Goal: Task Accomplishment & Management: Complete application form

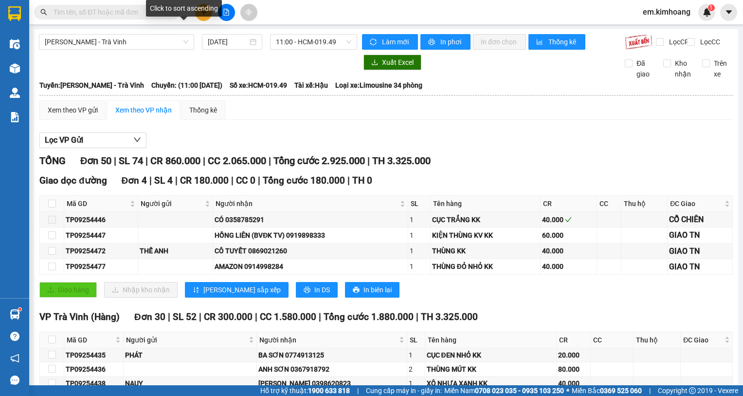
scroll to position [1088, 0]
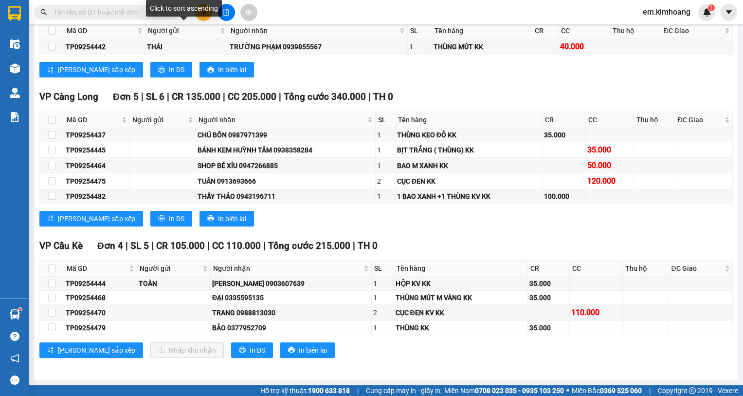
click at [203, 15] on div "Click to sort ascending" at bounding box center [184, 8] width 76 height 17
click at [202, 17] on div "Click to sort descending" at bounding box center [183, 11] width 79 height 23
click at [205, 10] on icon "plus" at bounding box center [203, 12] width 7 height 7
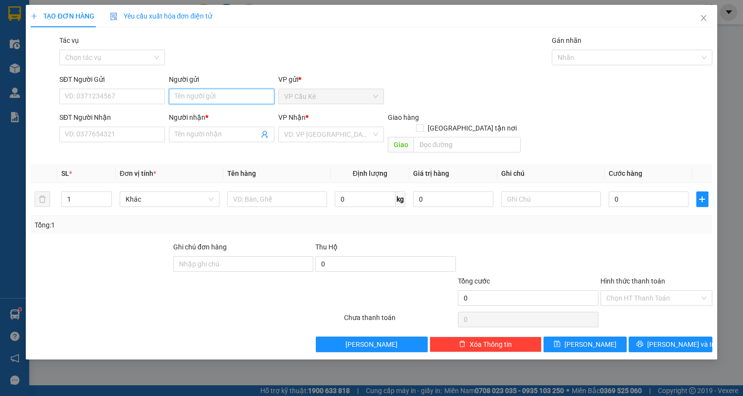
click at [230, 103] on input "Người gửi" at bounding box center [222, 97] width 106 height 16
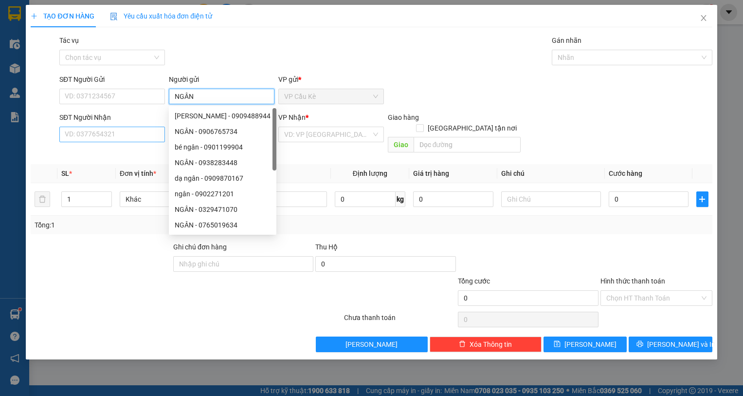
type input "NGÂN"
click at [124, 134] on input "SĐT Người Nhận" at bounding box center [112, 134] width 106 height 16
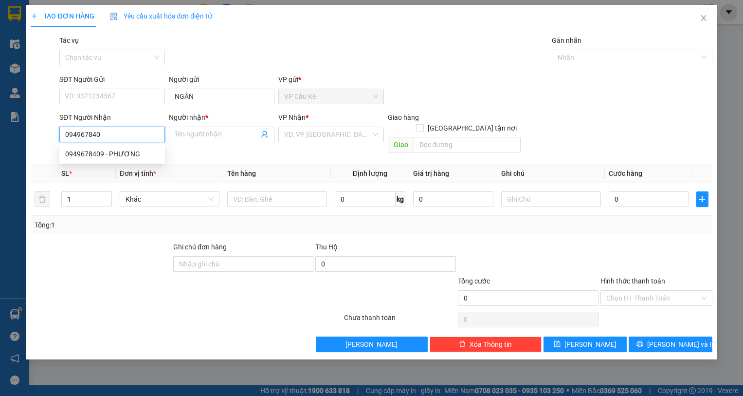
type input "0949678409"
click at [145, 152] on div "0949678409 - PHƯƠNG" at bounding box center [112, 153] width 94 height 11
type input "PHƯƠNG"
type input "25.000"
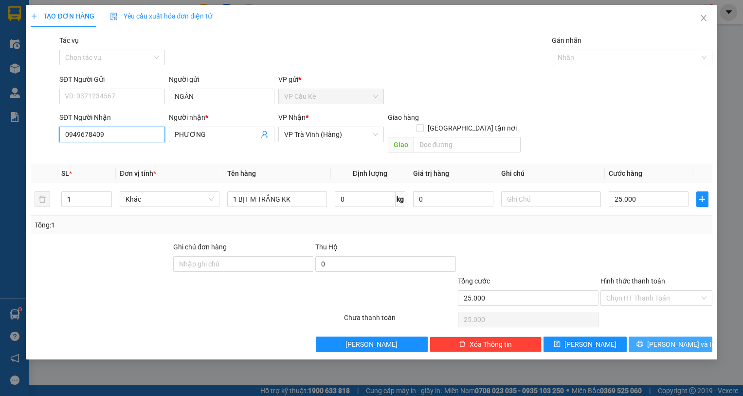
type input "0949678409"
drag, startPoint x: 679, startPoint y: 336, endPoint x: 636, endPoint y: 284, distance: 67.4
click at [677, 339] on span "[PERSON_NAME] và In" at bounding box center [681, 344] width 68 height 11
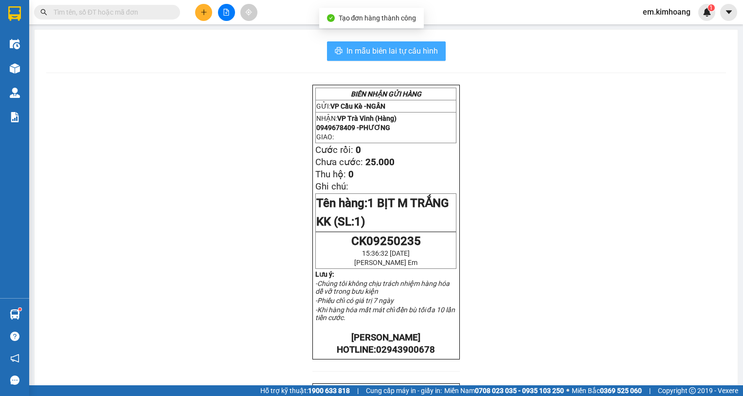
click at [400, 48] on span "In mẫu biên lai tự cấu hình" at bounding box center [391, 51] width 91 height 12
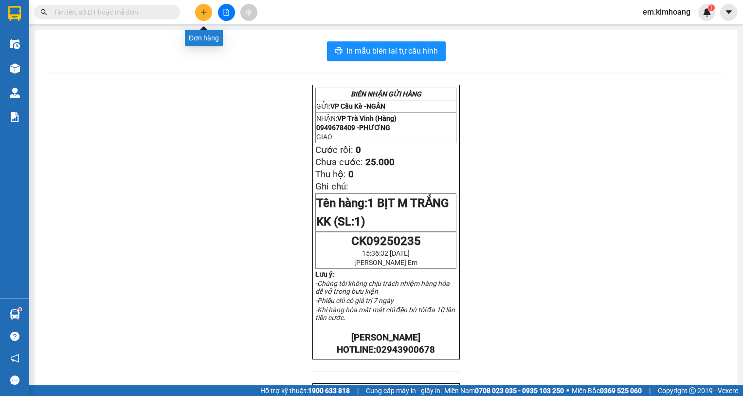
click at [204, 11] on icon "plus" at bounding box center [203, 12] width 7 height 7
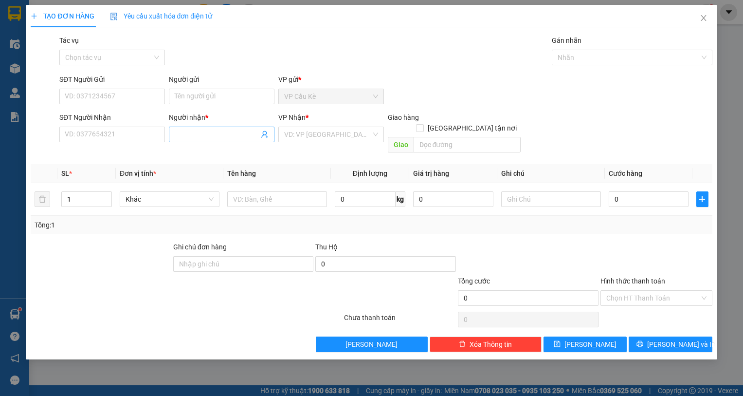
click at [180, 132] on input "Người nhận *" at bounding box center [217, 134] width 84 height 11
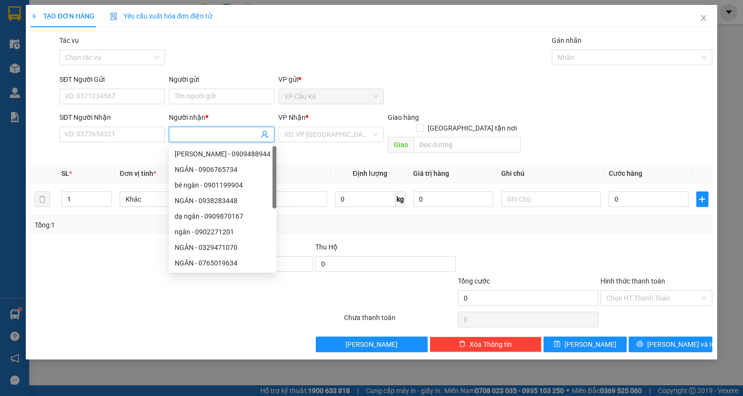
type input "H"
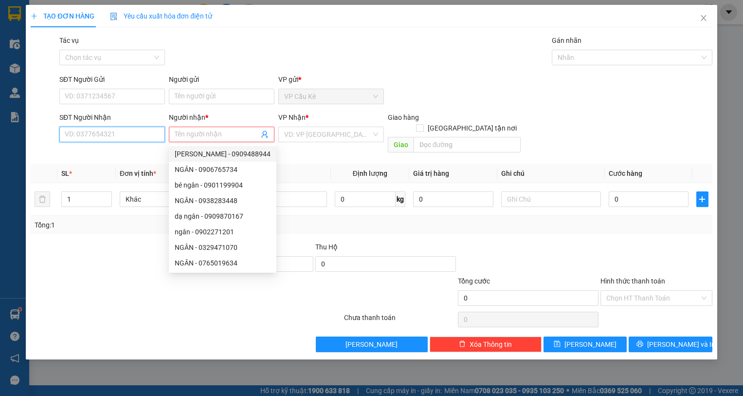
click at [132, 132] on input "SĐT Người Nhận" at bounding box center [112, 134] width 106 height 16
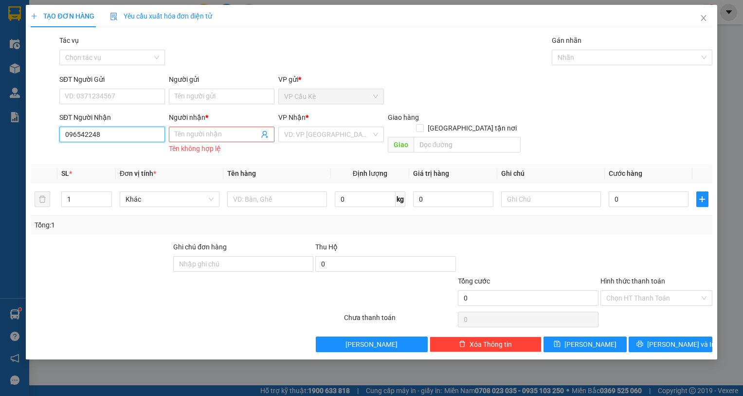
type input "0965422489"
click at [141, 155] on div "0965422489 - KHOA PHẠM" at bounding box center [112, 153] width 94 height 11
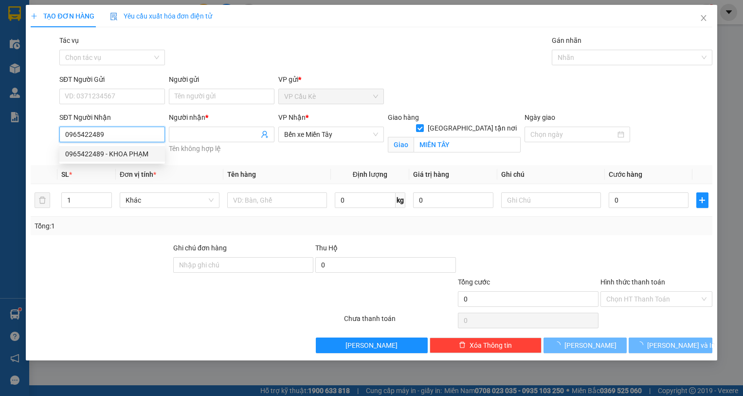
type input "KHOA PHẠM"
checkbox input "true"
type input "MIỀN TÂY"
type input "80.000"
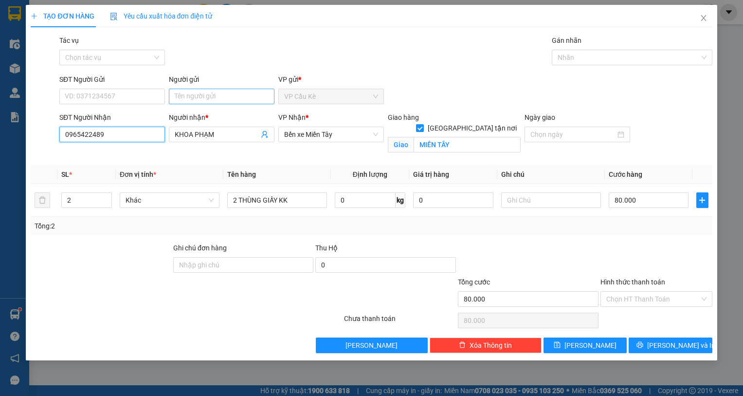
type input "0965422489"
click at [231, 97] on input "Người gửi" at bounding box center [222, 97] width 106 height 16
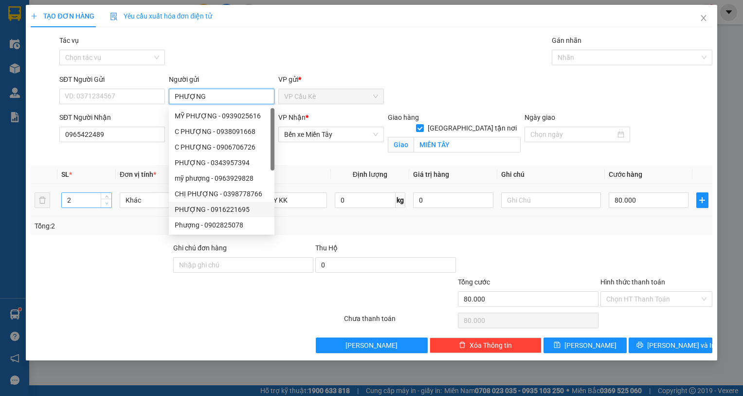
type input "PHƯỢNG"
type input "1"
click at [104, 203] on span "down" at bounding box center [107, 203] width 6 height 6
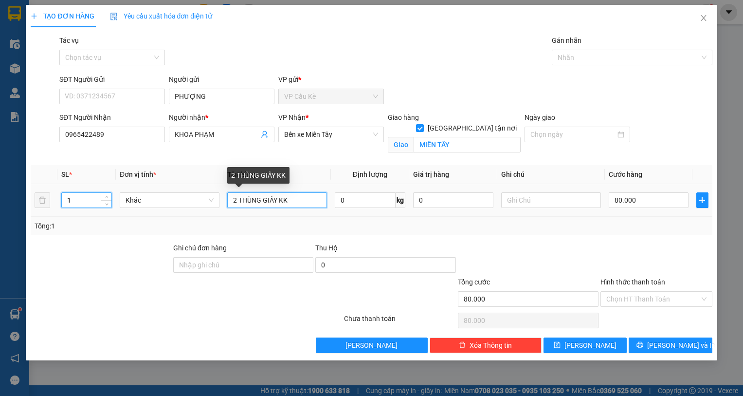
click at [237, 199] on input "2 THÙNG GIẤY KK" at bounding box center [277, 200] width 100 height 16
click at [279, 198] on input "2 THÙNG GIẤY KK" at bounding box center [277, 200] width 100 height 16
click at [235, 201] on input "2 THÙNG GIẤY KK" at bounding box center [277, 200] width 100 height 16
type input "1 THÙNG GIẤY KK"
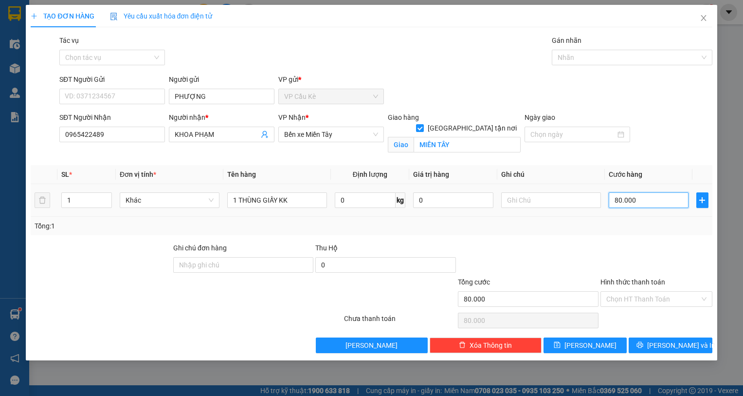
click at [661, 202] on input "80.000" at bounding box center [649, 200] width 80 height 16
type input "0"
type input "5"
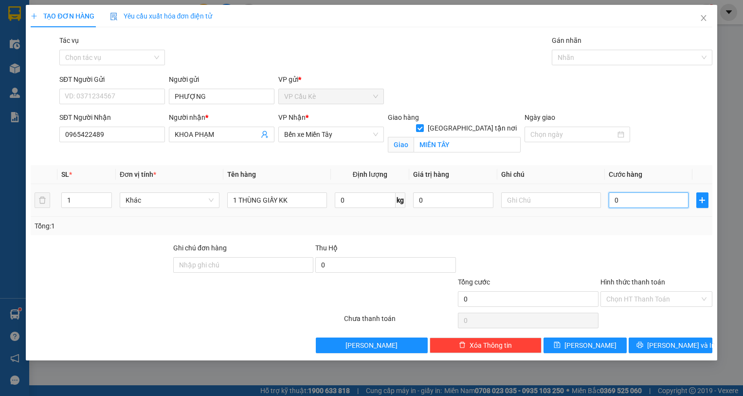
type input "5"
type input "05"
type input "50"
type input "050"
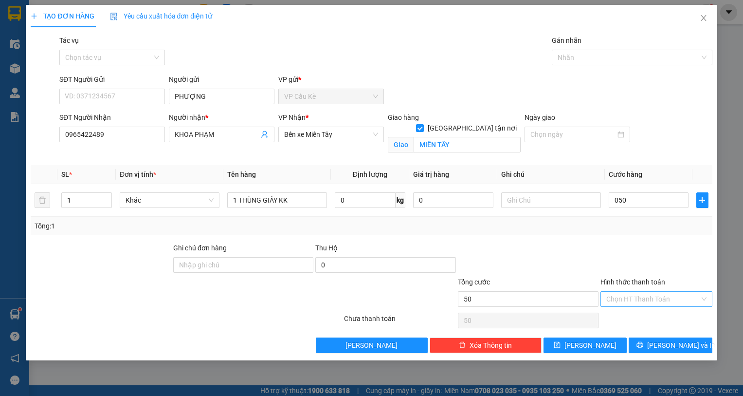
type input "50.000"
click at [682, 302] on input "Hình thức thanh toán" at bounding box center [652, 298] width 93 height 15
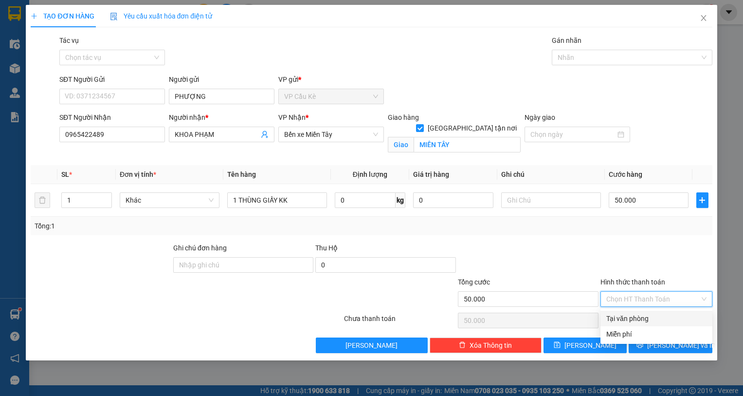
click at [680, 313] on div "Tại văn phòng" at bounding box center [656, 318] width 100 height 11
type input "0"
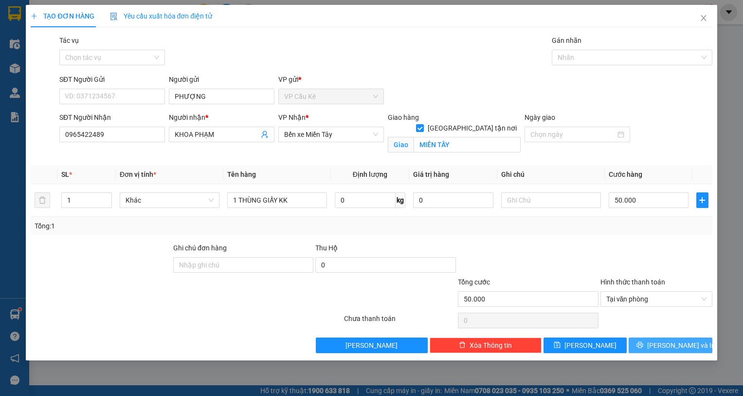
click at [683, 348] on span "[PERSON_NAME] và In" at bounding box center [681, 345] width 68 height 11
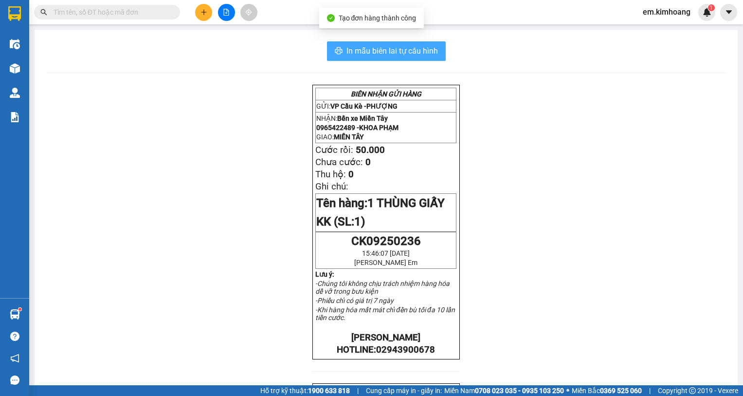
click at [399, 52] on span "In mẫu biên lai tự cấu hình" at bounding box center [391, 51] width 91 height 12
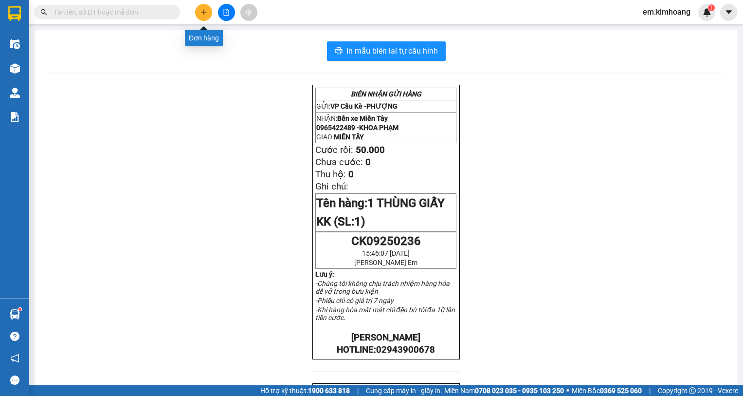
click at [200, 9] on icon "plus" at bounding box center [203, 12] width 7 height 7
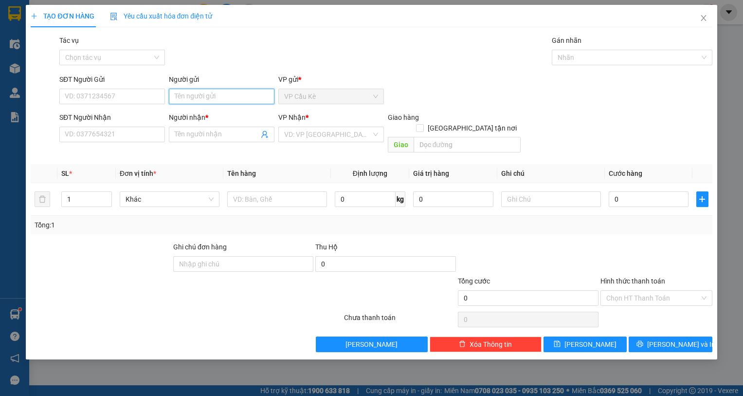
click at [264, 96] on input "Người gửi" at bounding box center [222, 97] width 106 height 16
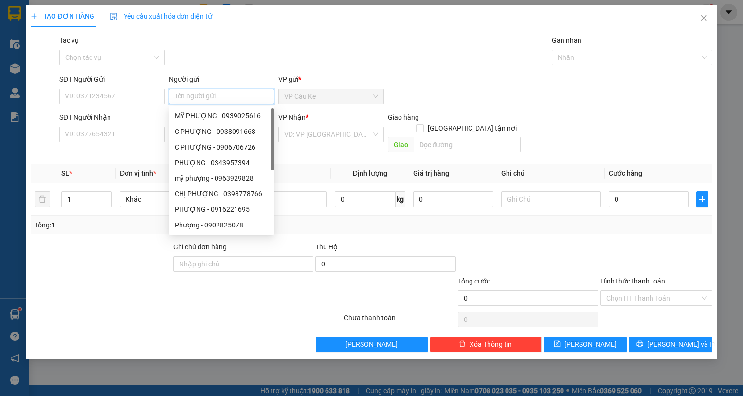
type input "H"
click at [706, 17] on icon "close" at bounding box center [704, 18] width 8 height 8
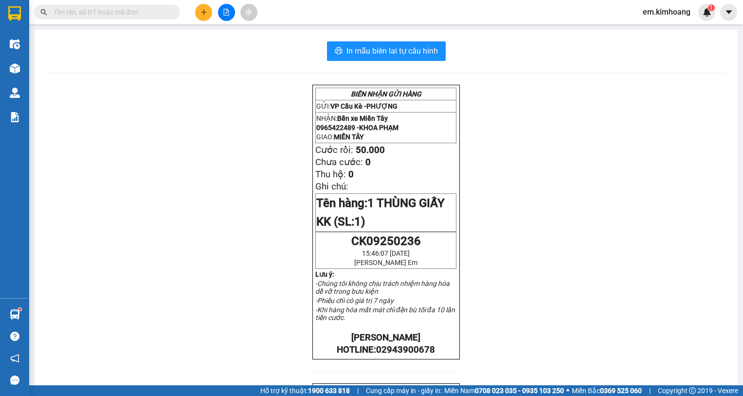
click at [163, 12] on input "text" at bounding box center [111, 12] width 115 height 11
click at [202, 9] on icon "plus" at bounding box center [203, 12] width 7 height 7
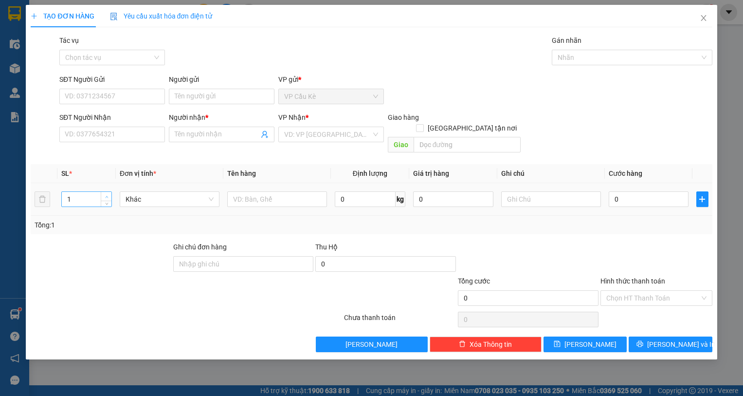
type input "2"
drag, startPoint x: 105, startPoint y: 184, endPoint x: 237, endPoint y: 185, distance: 132.3
click at [106, 194] on icon "up" at bounding box center [106, 195] width 3 height 3
click at [271, 191] on input "text" at bounding box center [277, 199] width 100 height 16
type input "2 THÙNG MÚT"
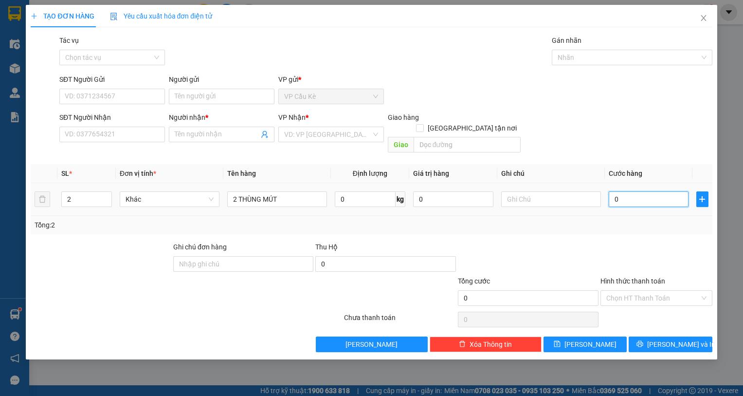
click at [657, 191] on input "0" at bounding box center [649, 199] width 80 height 16
type input "8"
type input "80"
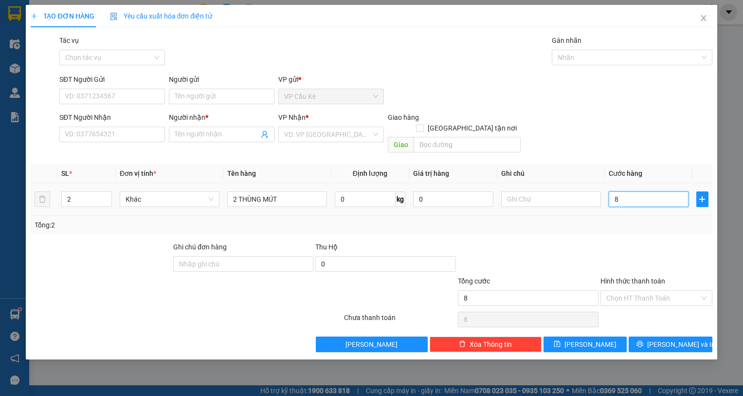
type input "80"
type input "80.000"
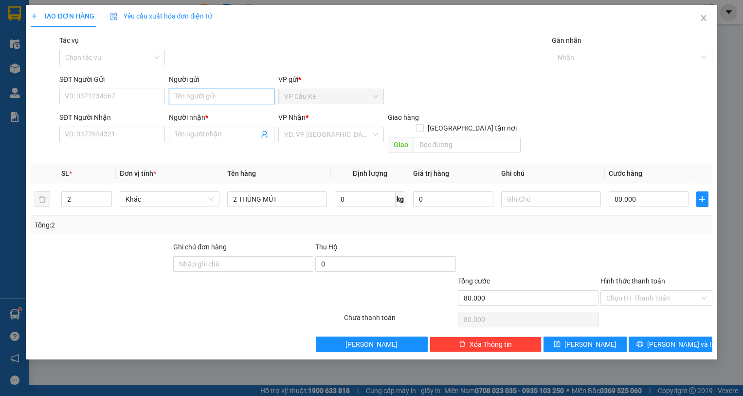
click at [221, 95] on input "Người gửi" at bounding box center [222, 97] width 106 height 16
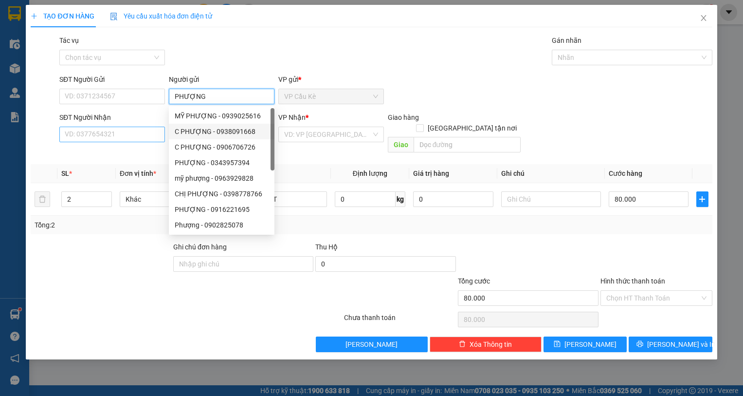
type input "PHƯỢNG"
click at [138, 139] on input "SĐT Người Nhận" at bounding box center [112, 134] width 106 height 16
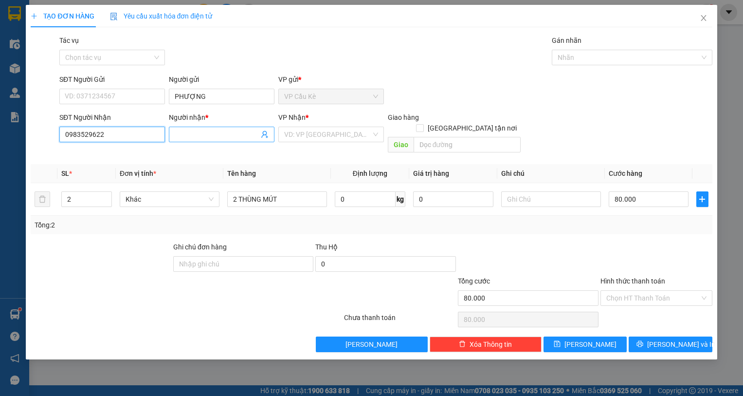
type input "0983529622"
click at [232, 132] on input "Người nhận *" at bounding box center [217, 134] width 84 height 11
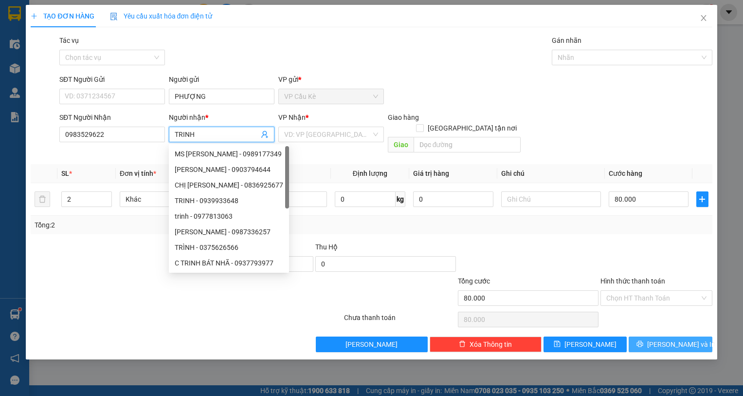
type input "TRINH"
click at [689, 336] on button "[PERSON_NAME] và In" at bounding box center [671, 344] width 84 height 16
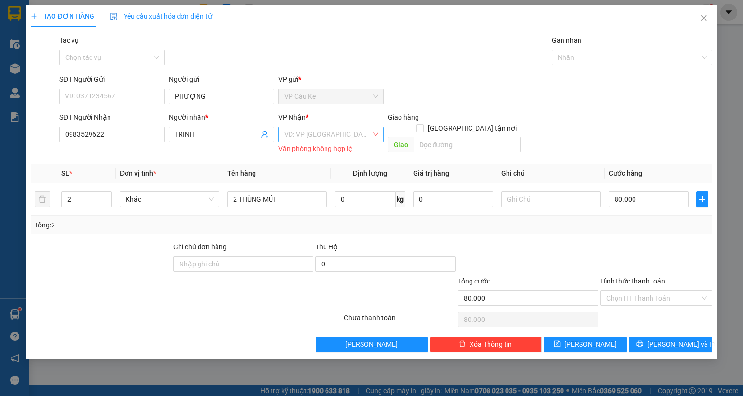
click at [355, 138] on input "search" at bounding box center [327, 134] width 87 height 15
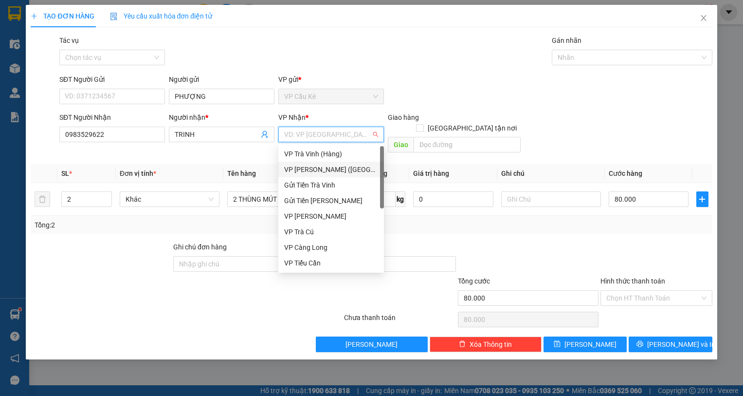
click at [359, 171] on div "VP [PERSON_NAME] ([GEOGRAPHIC_DATA])" at bounding box center [331, 169] width 94 height 11
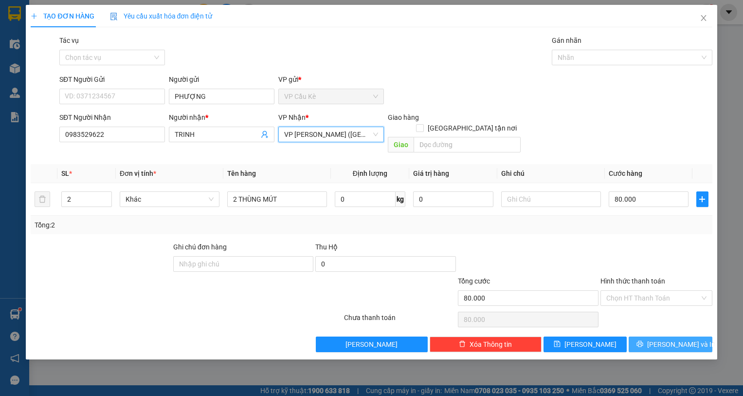
click at [660, 336] on button "[PERSON_NAME] và In" at bounding box center [671, 344] width 84 height 16
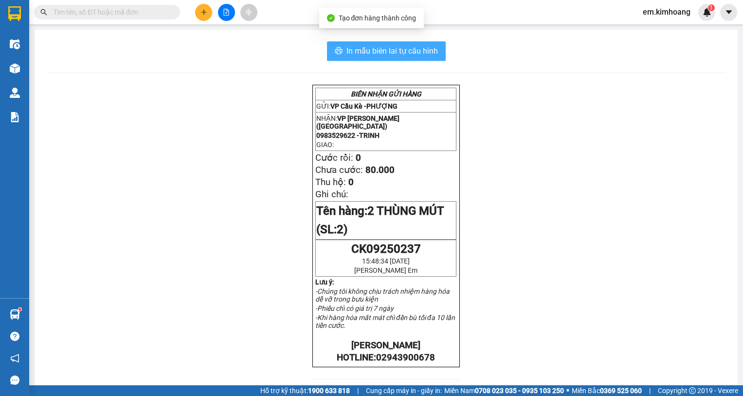
drag, startPoint x: 354, startPoint y: 49, endPoint x: 454, endPoint y: 126, distance: 126.2
click at [356, 49] on span "In mẫu biên lai tự cấu hình" at bounding box center [391, 51] width 91 height 12
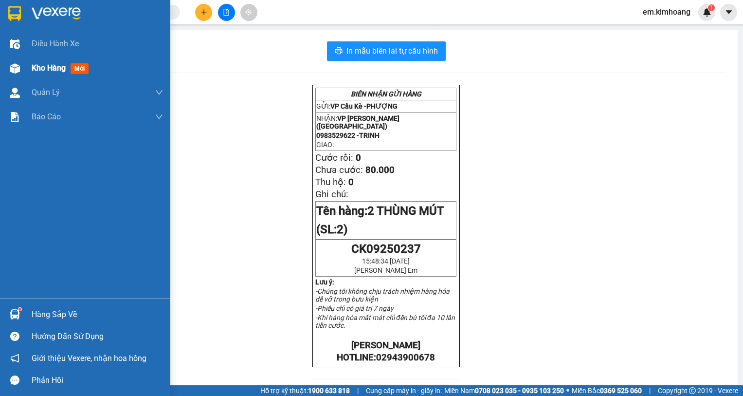
click at [57, 62] on div "Kho hàng mới" at bounding box center [62, 68] width 61 height 12
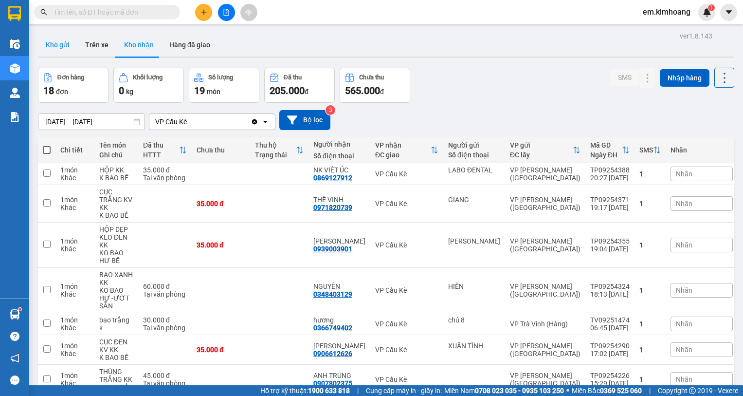
click at [55, 43] on button "Kho gửi" at bounding box center [57, 44] width 39 height 23
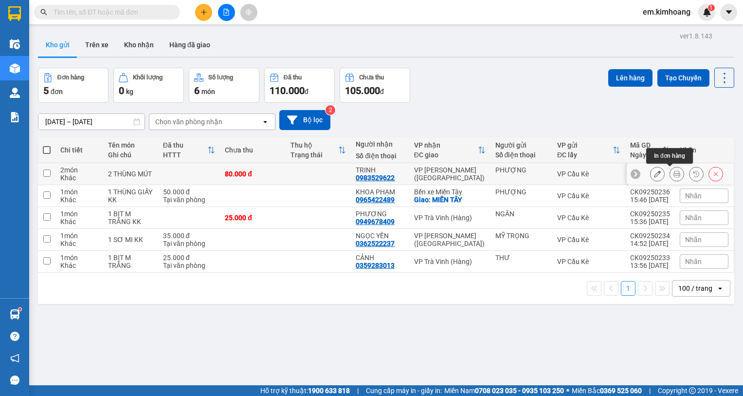
click at [673, 174] on icon at bounding box center [676, 173] width 7 height 7
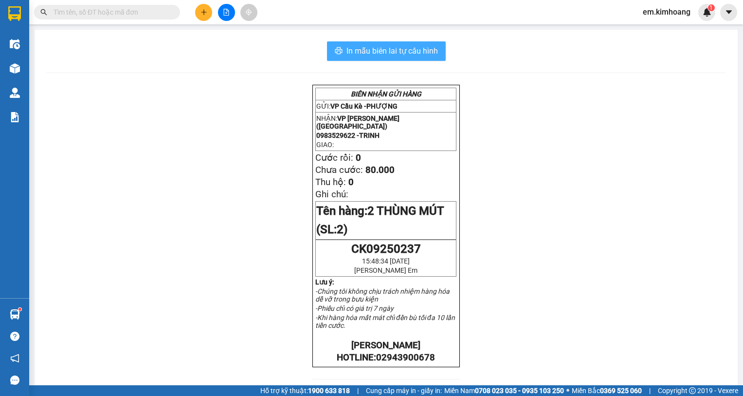
click at [382, 52] on span "In mẫu biên lai tự cấu hình" at bounding box center [391, 51] width 91 height 12
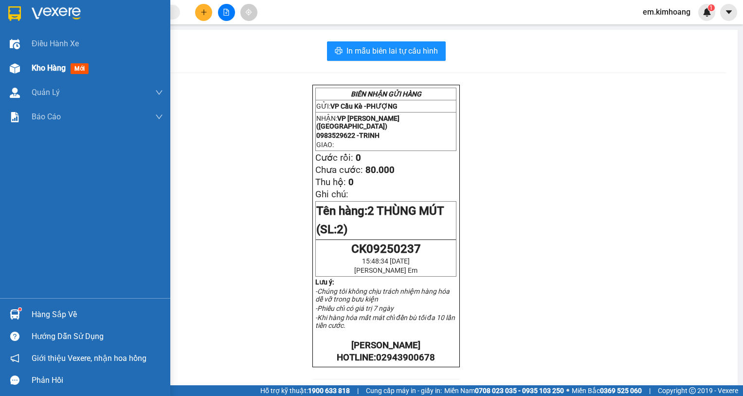
click at [25, 66] on div "Kho hàng mới" at bounding box center [85, 68] width 170 height 24
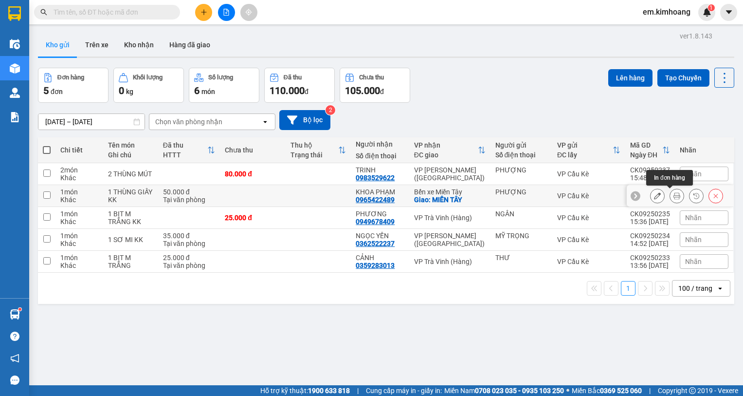
click at [673, 195] on icon at bounding box center [676, 195] width 7 height 7
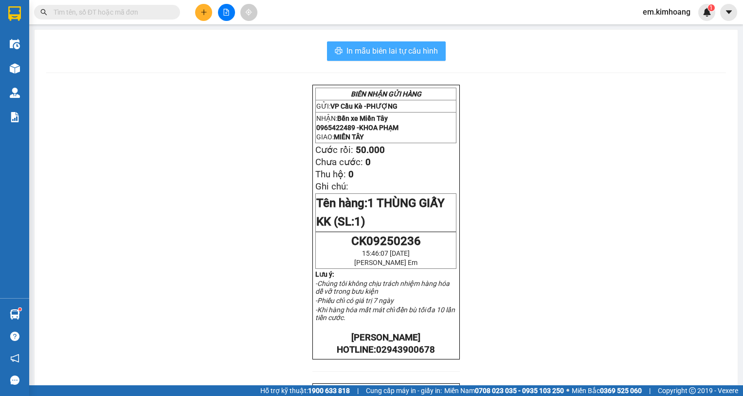
click at [394, 50] on span "In mẫu biên lai tự cấu hình" at bounding box center [391, 51] width 91 height 12
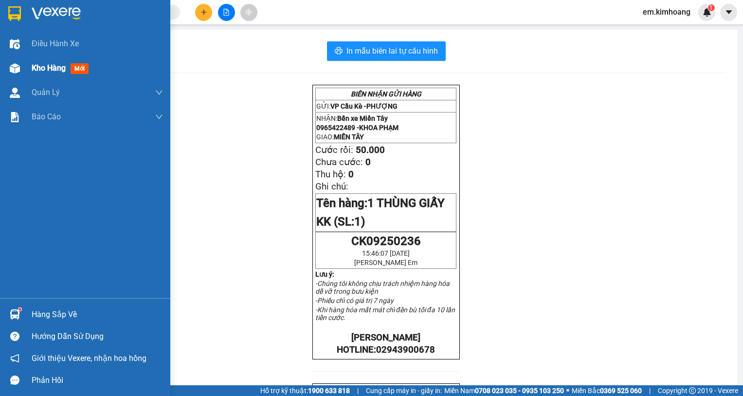
click at [63, 64] on span "Kho hàng" at bounding box center [49, 67] width 34 height 9
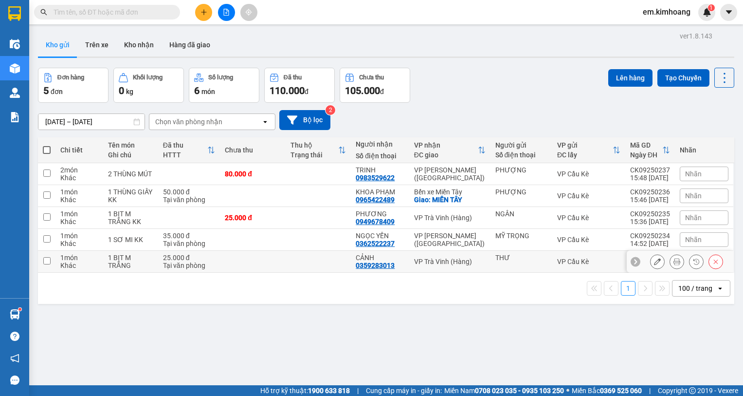
click at [525, 263] on div "THƯ" at bounding box center [521, 261] width 52 height 16
checkbox input "true"
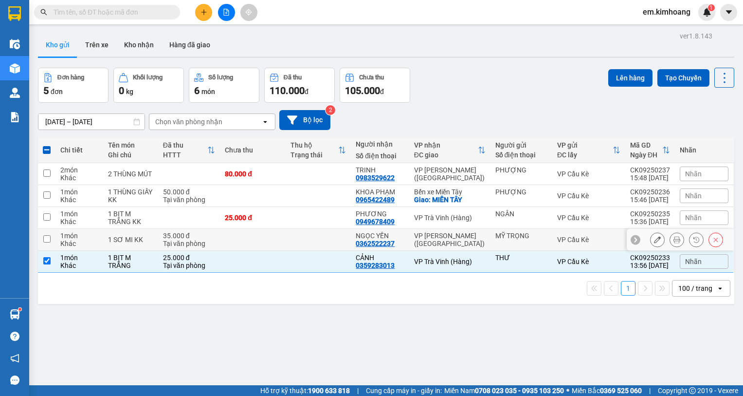
click at [535, 234] on div "MỸ TRỌNG" at bounding box center [521, 236] width 52 height 8
checkbox input "true"
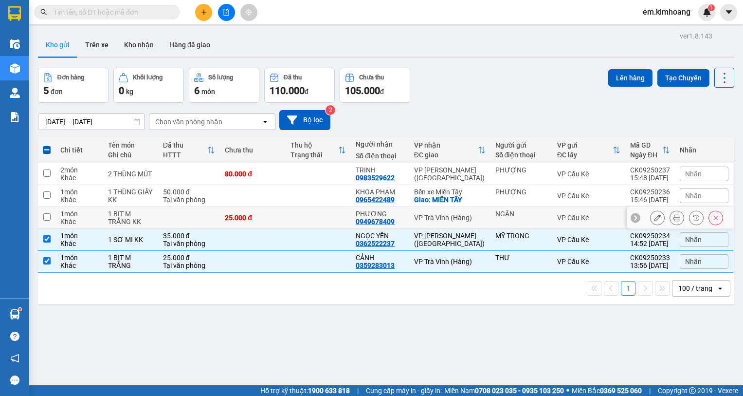
click at [44, 214] on input "checkbox" at bounding box center [46, 216] width 7 height 7
checkbox input "true"
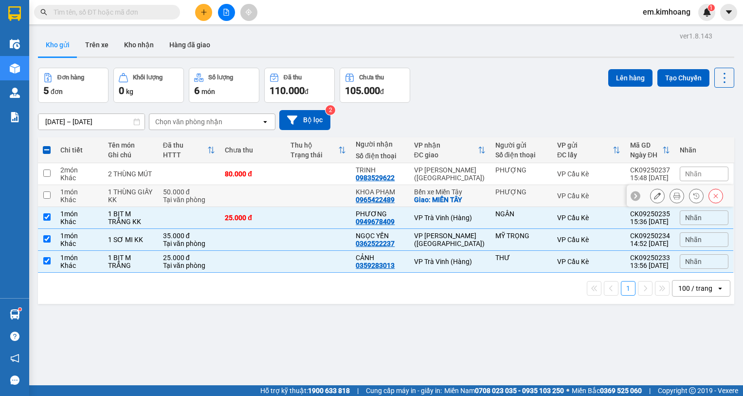
click at [45, 191] on td at bounding box center [47, 196] width 18 height 22
checkbox input "true"
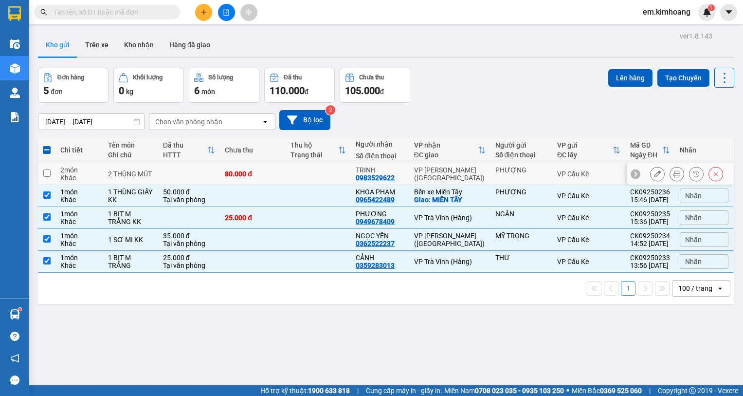
click at [45, 168] on td at bounding box center [47, 174] width 18 height 22
checkbox input "true"
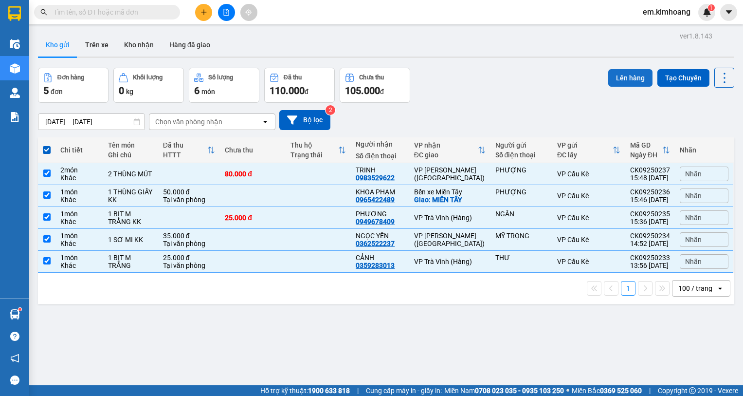
click at [618, 72] on button "Lên hàng" at bounding box center [630, 78] width 44 height 18
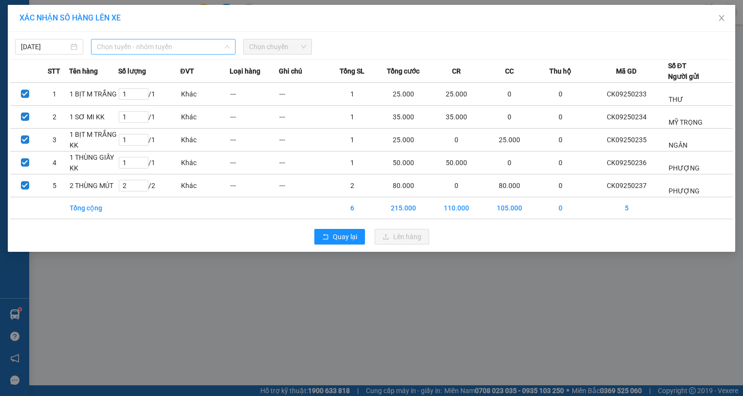
click at [133, 49] on span "Chọn tuyến - nhóm tuyến" at bounding box center [163, 46] width 133 height 15
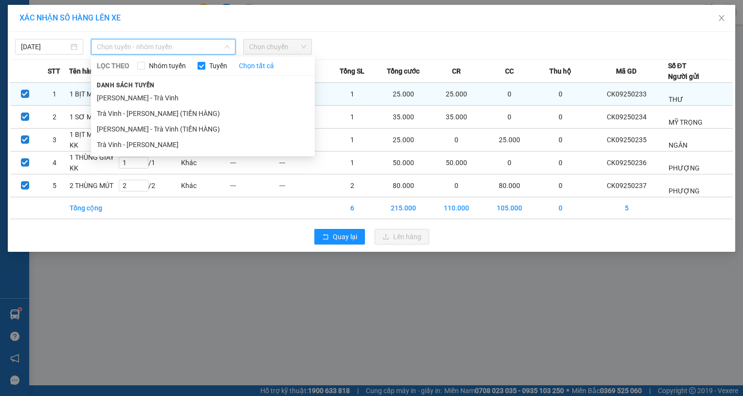
drag, startPoint x: 168, startPoint y: 144, endPoint x: 220, endPoint y: 97, distance: 69.6
click at [168, 140] on li "Trà Vinh - [PERSON_NAME]" at bounding box center [203, 145] width 224 height 16
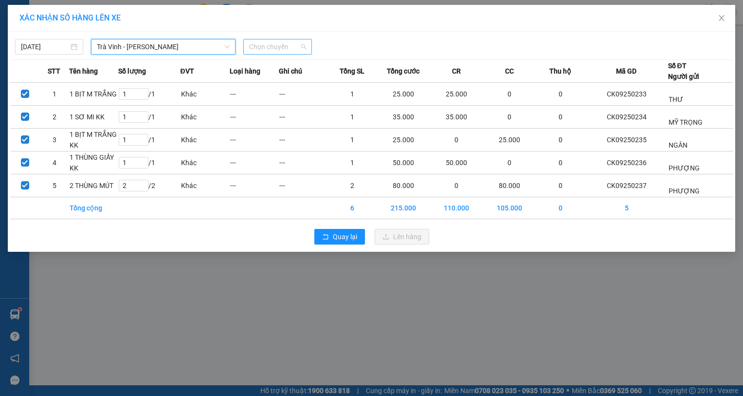
click at [279, 46] on span "Chọn chuyến" at bounding box center [277, 46] width 56 height 15
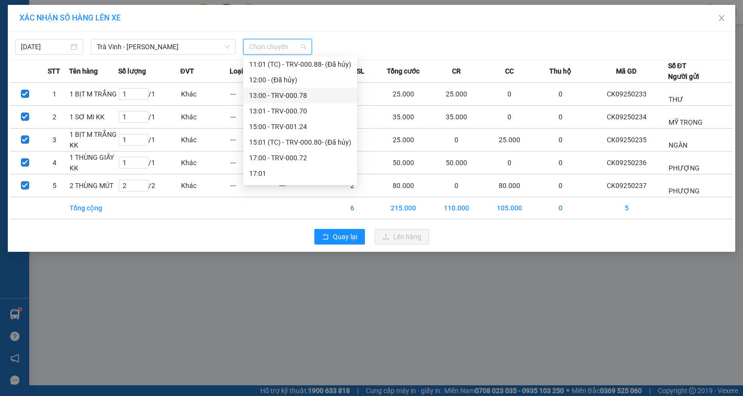
scroll to position [292, 0]
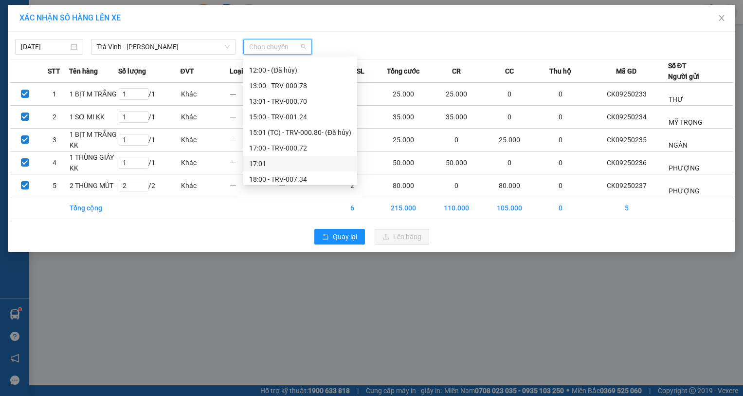
drag, startPoint x: 306, startPoint y: 160, endPoint x: 312, endPoint y: 150, distance: 11.6
click at [313, 148] on div "17:00 - TRV-000.72" at bounding box center [300, 148] width 102 height 11
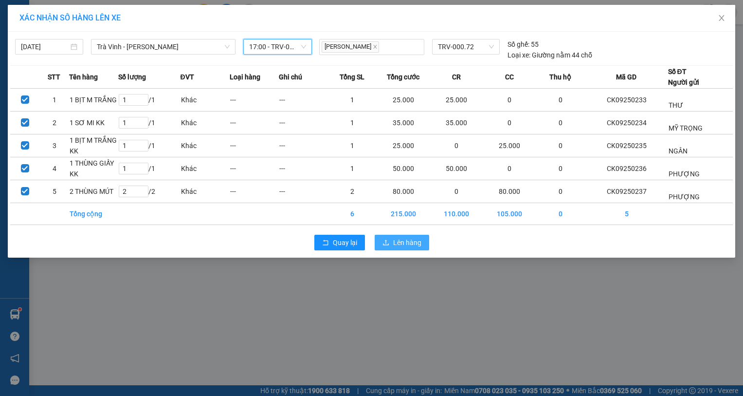
click at [392, 240] on button "Lên hàng" at bounding box center [402, 243] width 54 height 16
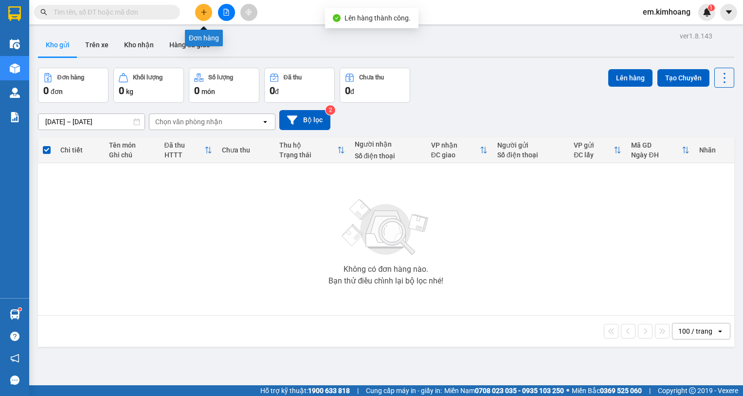
click at [203, 15] on icon "plus" at bounding box center [203, 12] width 7 height 7
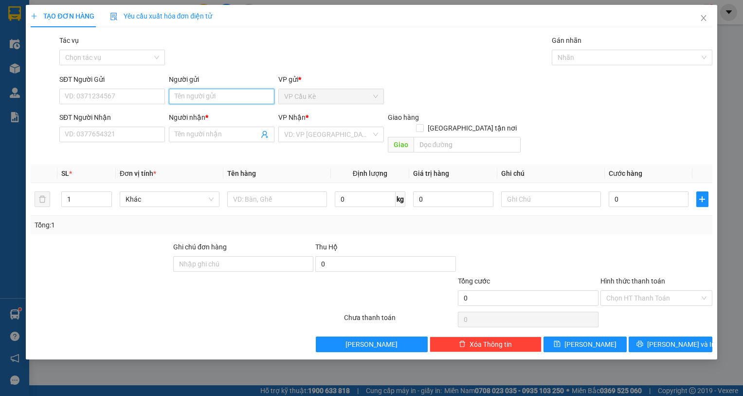
click at [223, 93] on input "Người gửi" at bounding box center [222, 97] width 106 height 16
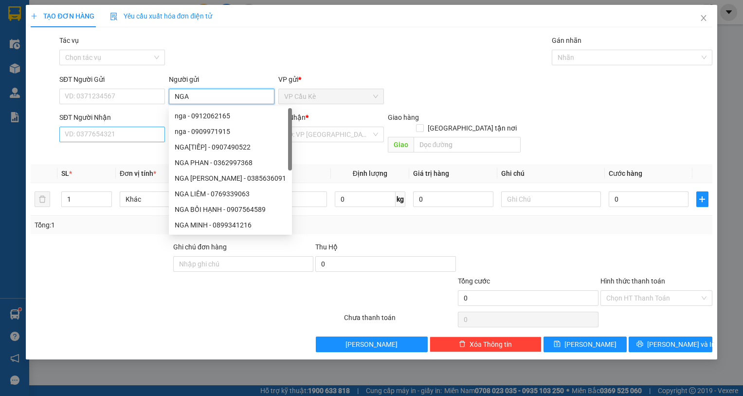
type input "NGA"
click at [151, 138] on input "SĐT Người Nhận" at bounding box center [112, 134] width 106 height 16
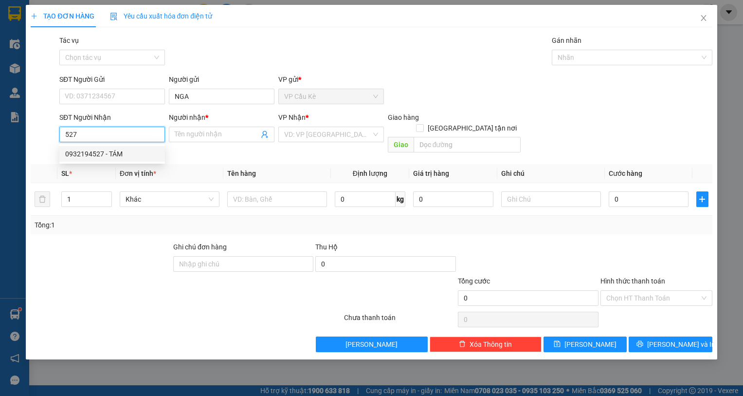
click at [154, 159] on div "0932194527 - TÁM" at bounding box center [112, 153] width 94 height 11
type input "0932194527"
type input "TÁM"
type input "160.000"
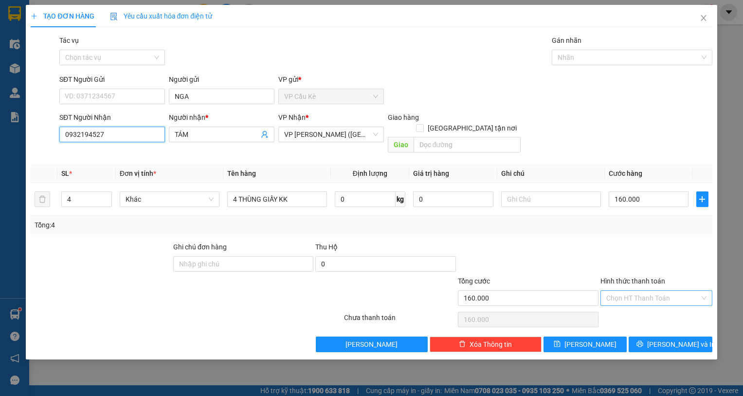
type input "0932194527"
click at [665, 290] on input "Hình thức thanh toán" at bounding box center [652, 297] width 93 height 15
click at [666, 303] on div "Tại văn phòng" at bounding box center [656, 306] width 100 height 11
type input "0"
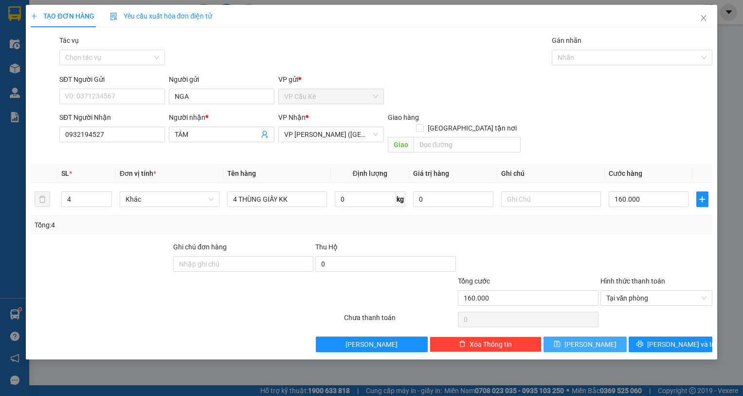
click at [586, 339] on span "[PERSON_NAME]" at bounding box center [590, 344] width 52 height 11
type input "0"
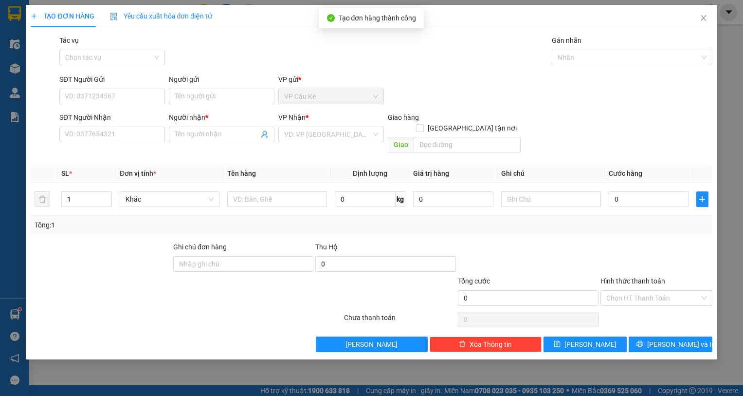
drag, startPoint x: 160, startPoint y: 370, endPoint x: 413, endPoint y: 218, distance: 295.7
click at [175, 361] on div "TẠO ĐƠN HÀNG Yêu cầu xuất hóa đơn điện tử Transit Pickup Surcharge Ids Transit …" at bounding box center [371, 198] width 743 height 396
click at [704, 17] on icon "close" at bounding box center [704, 18] width 8 height 8
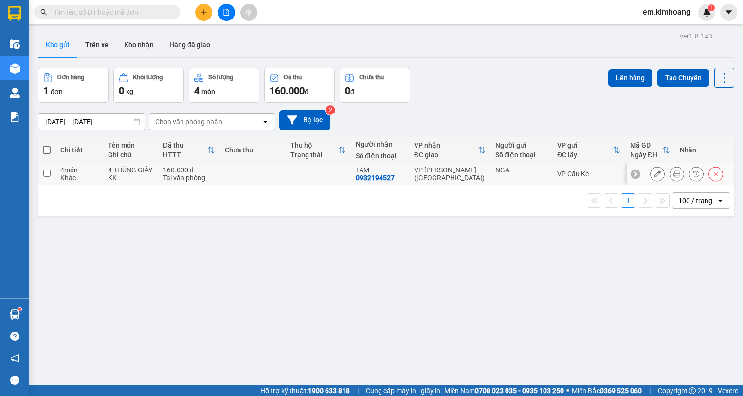
click at [44, 172] on input "checkbox" at bounding box center [46, 172] width 7 height 7
checkbox input "true"
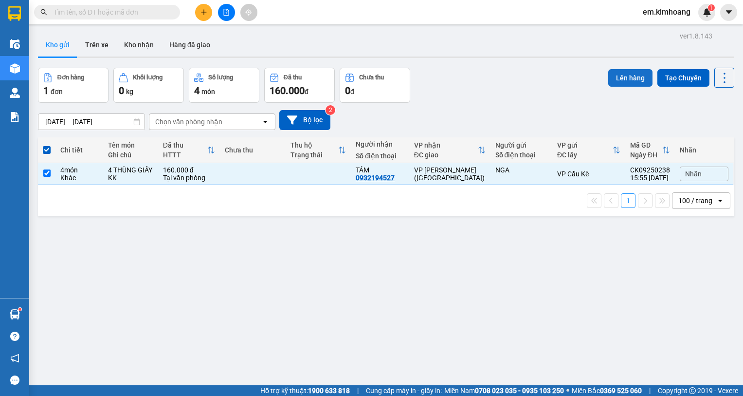
click at [624, 73] on button "Lên hàng" at bounding box center [630, 78] width 44 height 18
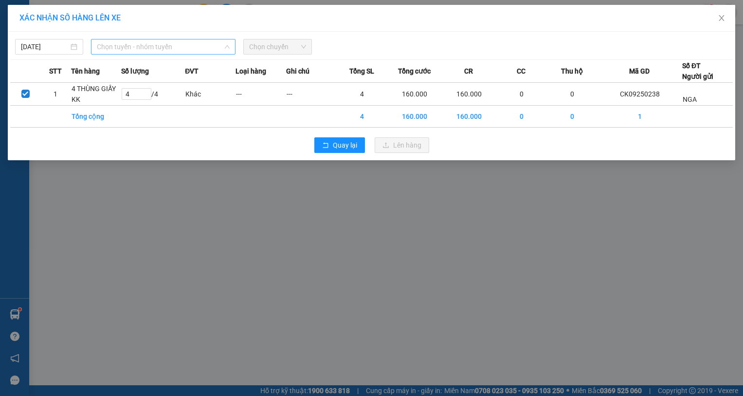
drag, startPoint x: 164, startPoint y: 46, endPoint x: 160, endPoint y: 81, distance: 35.7
click at [164, 47] on span "Chọn tuyến - nhóm tuyến" at bounding box center [163, 46] width 133 height 15
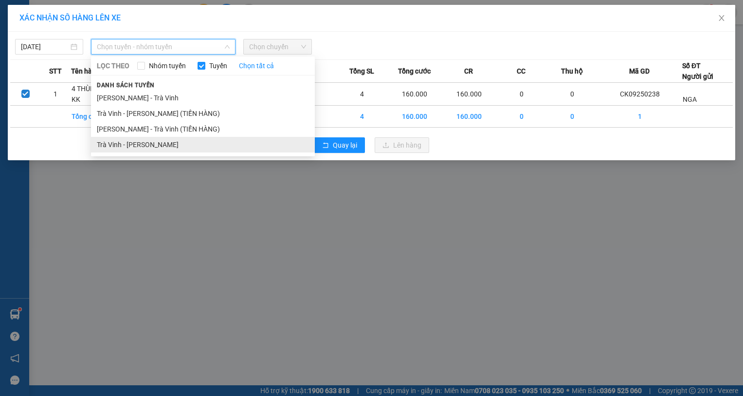
click at [182, 140] on li "Trà Vinh - [PERSON_NAME]" at bounding box center [203, 145] width 224 height 16
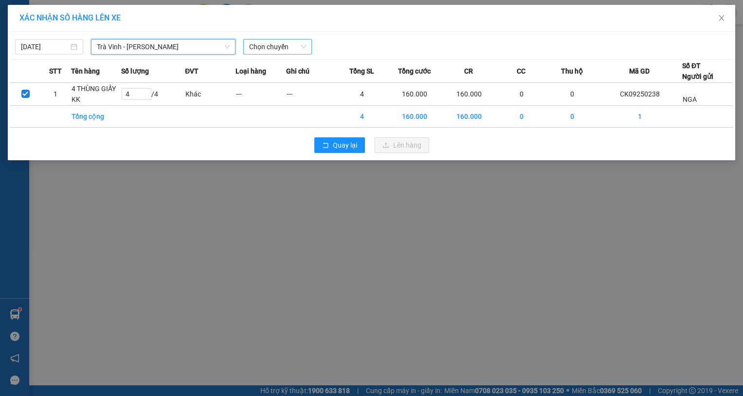
click at [261, 48] on span "Chọn chuyến" at bounding box center [277, 46] width 56 height 15
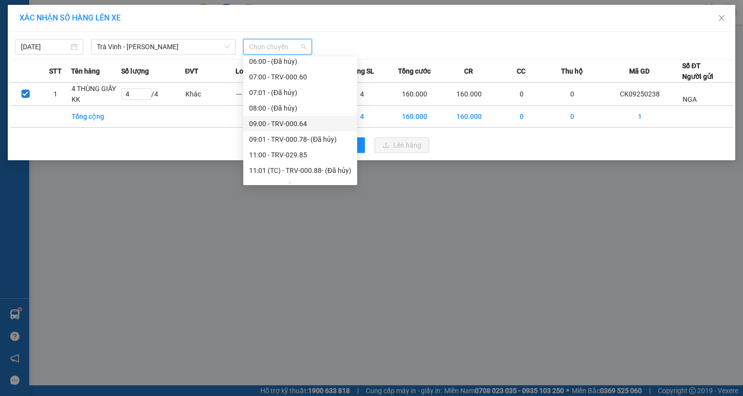
scroll to position [243, 0]
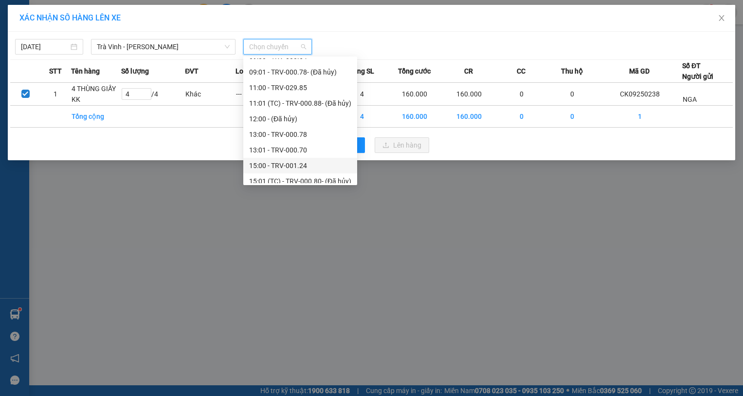
click at [321, 167] on div "15:00 - TRV-001.24" at bounding box center [300, 165] width 102 height 11
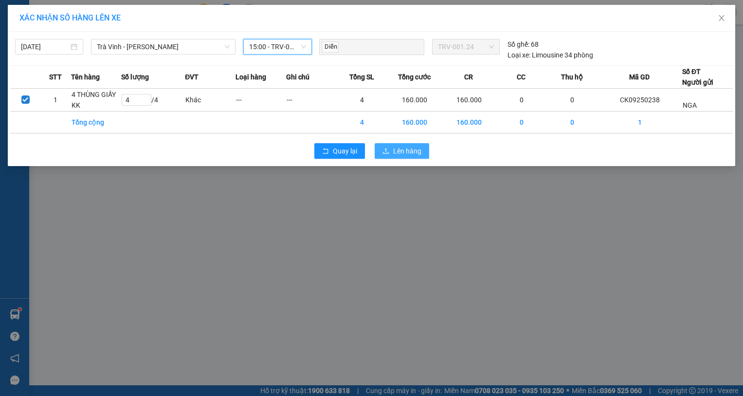
click at [414, 145] on button "Lên hàng" at bounding box center [402, 151] width 54 height 16
